Goal: Find specific page/section: Find specific page/section

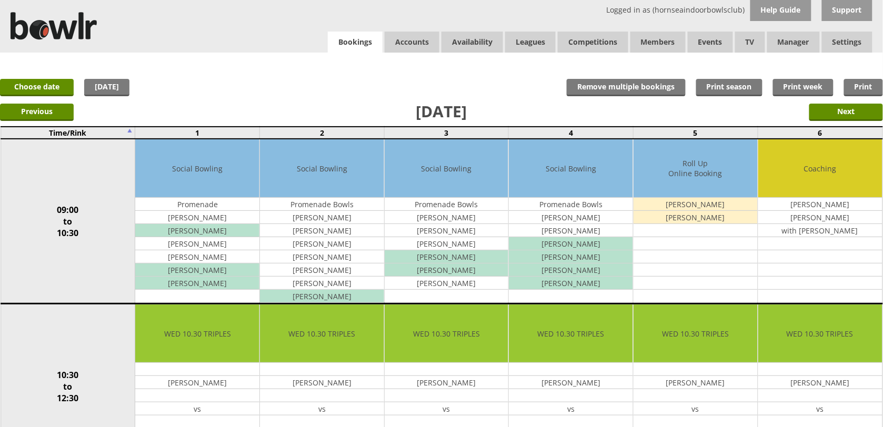
click at [329, 40] on link "Bookings" at bounding box center [355, 43] width 55 height 22
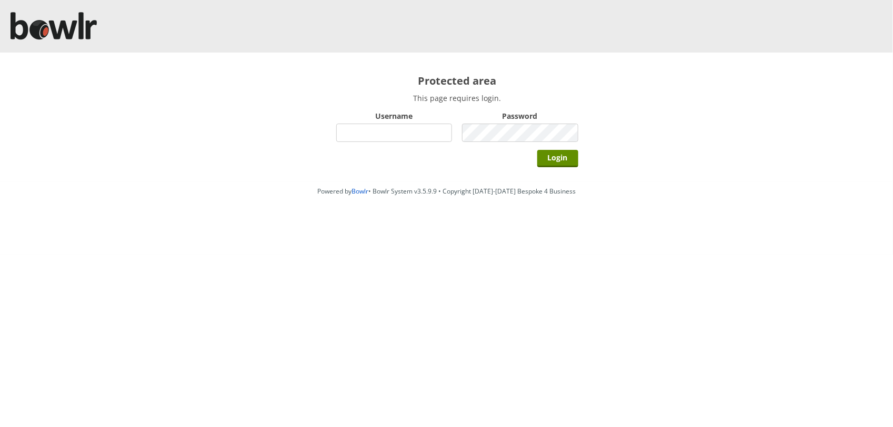
click at [372, 136] on input "Username" at bounding box center [394, 133] width 116 height 18
type input "hornseaindoorbowlsclub"
click at [537, 150] on input "Login" at bounding box center [557, 158] width 41 height 17
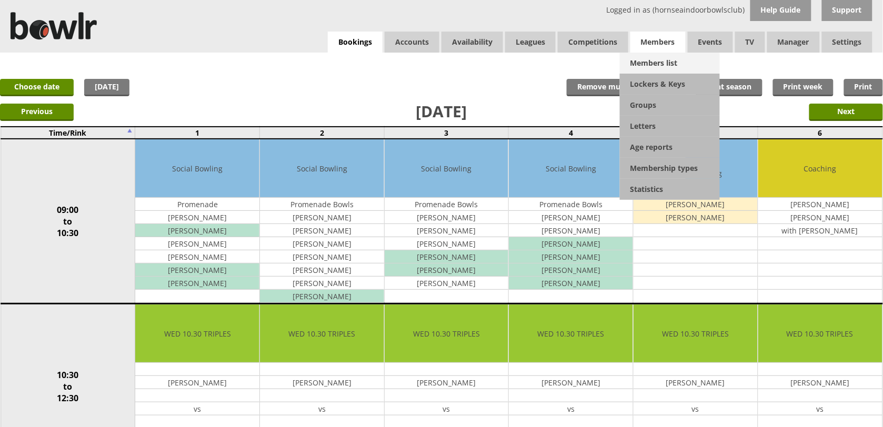
click at [648, 59] on link "Members list" at bounding box center [670, 63] width 100 height 21
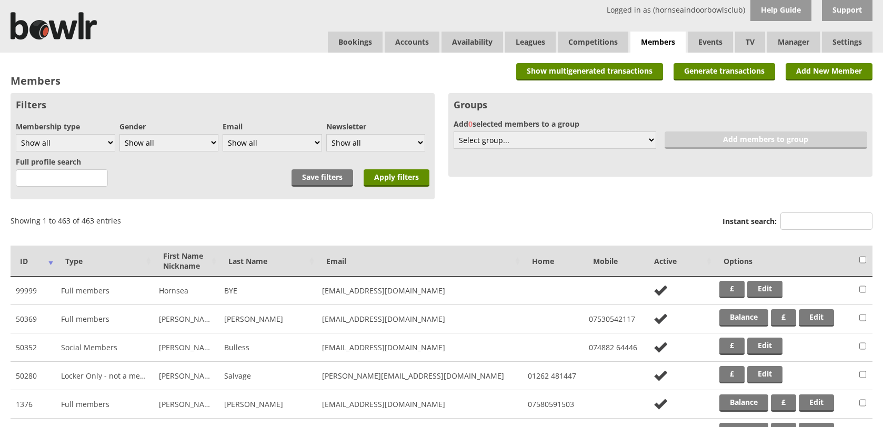
click at [803, 213] on input "Instant search:" at bounding box center [827, 221] width 92 height 17
type input "clark"
